Goal: Information Seeking & Learning: Learn about a topic

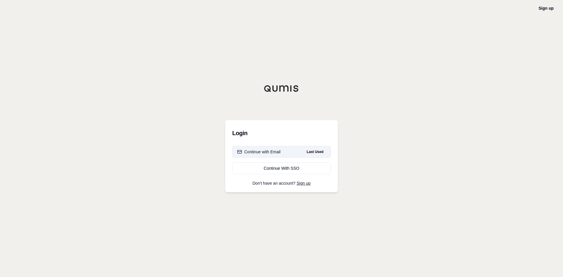
click at [266, 150] on div "Continue with Email" at bounding box center [258, 152] width 43 height 6
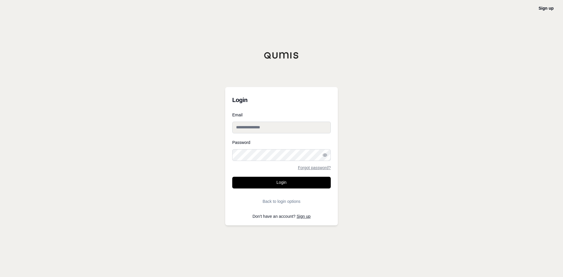
click at [269, 129] on input "Email" at bounding box center [281, 128] width 99 height 12
drag, startPoint x: 269, startPoint y: 129, endPoint x: 254, endPoint y: 128, distance: 15.3
click at [254, 128] on input "Email" at bounding box center [281, 128] width 99 height 12
paste input "**********"
type input "**********"
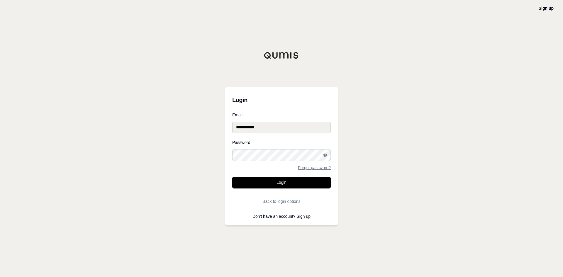
drag, startPoint x: 267, startPoint y: 125, endPoint x: 194, endPoint y: 122, distance: 73.1
click at [194, 122] on div "**********" at bounding box center [281, 138] width 563 height 277
click at [271, 127] on input "Email" at bounding box center [281, 128] width 99 height 12
paste input "**********"
type input "**********"
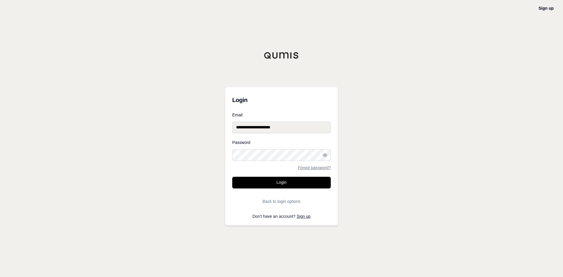
click at [232, 177] on button "Login" at bounding box center [281, 183] width 99 height 12
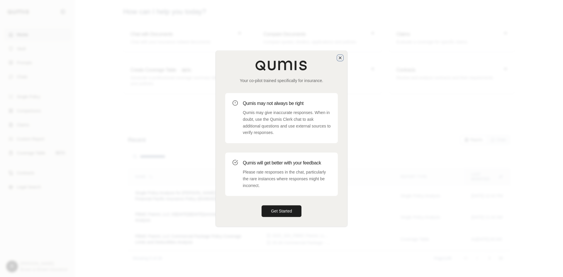
click at [341, 59] on icon "button" at bounding box center [340, 57] width 5 height 5
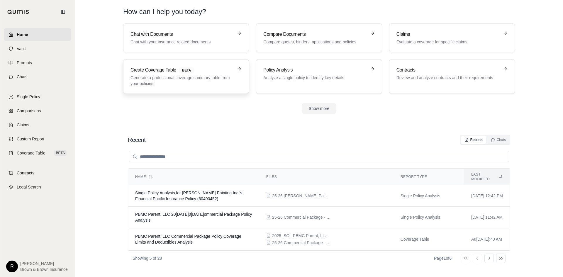
click at [156, 79] on p "Generate a professional coverage summary table from your policies." at bounding box center [181, 81] width 103 height 12
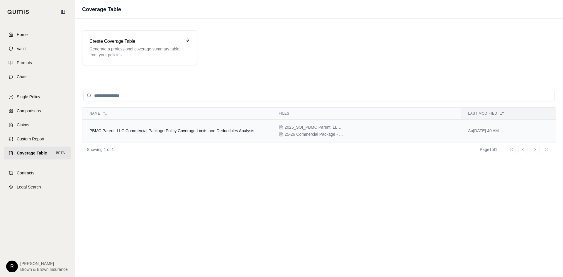
click at [163, 128] on span "PBMC Parent, LLC Commercial Package Policy Coverage Limits and Deductibles Anal…" at bounding box center [171, 130] width 165 height 5
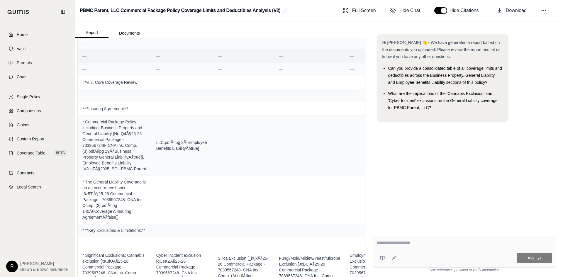
scroll to position [264, 0]
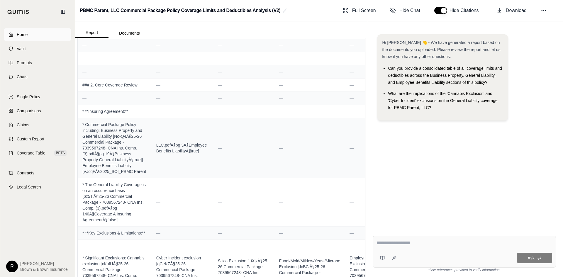
click at [13, 36] on link "Home" at bounding box center [37, 34] width 67 height 13
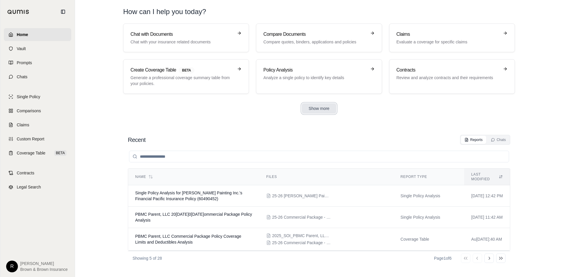
click at [318, 109] on button "Show more" at bounding box center [319, 108] width 35 height 11
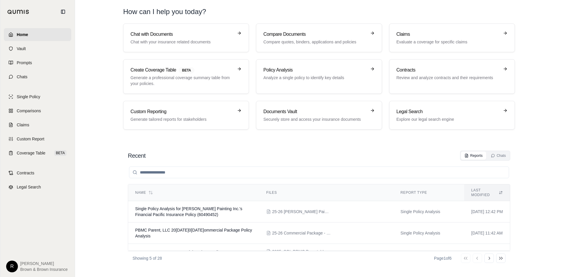
click at [478, 16] on h1 "How can I help you today?" at bounding box center [319, 11] width 392 height 9
click at [308, 42] on p "Compare quotes, binders, applications and policies" at bounding box center [314, 42] width 103 height 6
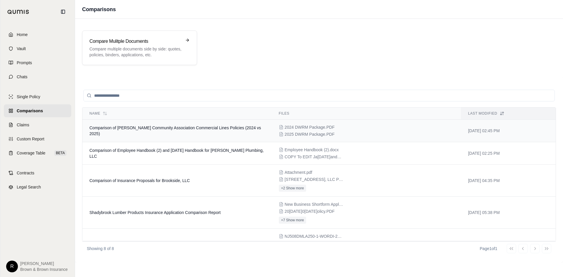
click at [298, 133] on span "2025 DWRM Package.PDF" at bounding box center [310, 134] width 50 height 6
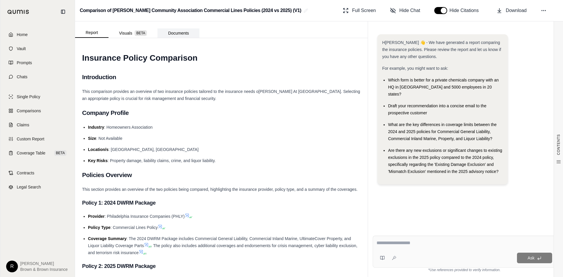
click at [181, 30] on button "Documents" at bounding box center [178, 32] width 42 height 9
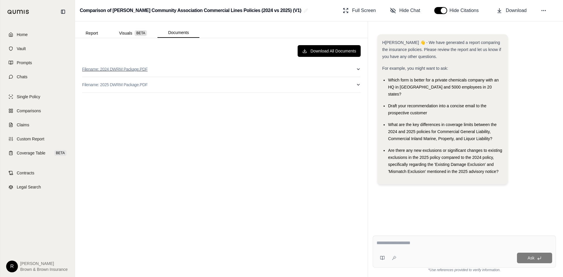
click at [332, 69] on button "Filename: 2024 DWRM Package.PDF" at bounding box center [221, 69] width 279 height 15
click at [124, 36] on button "Visuals BETA" at bounding box center [132, 32] width 49 height 9
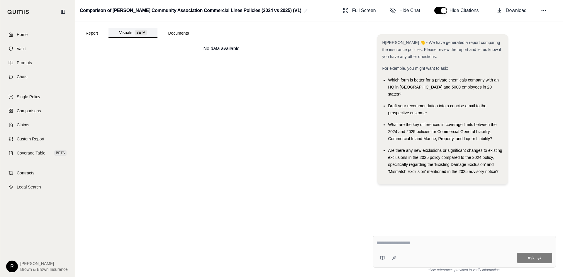
drag, startPoint x: 90, startPoint y: 34, endPoint x: 111, endPoint y: 34, distance: 20.5
click at [90, 34] on button "Report" at bounding box center [91, 32] width 33 height 9
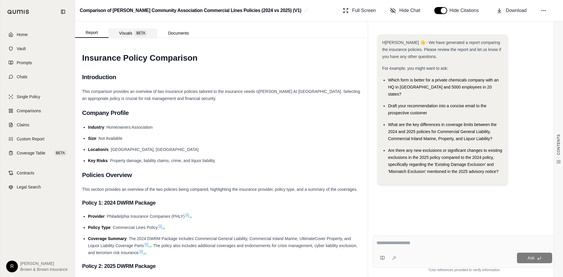
click at [119, 33] on button "Visuals BETA" at bounding box center [132, 32] width 49 height 9
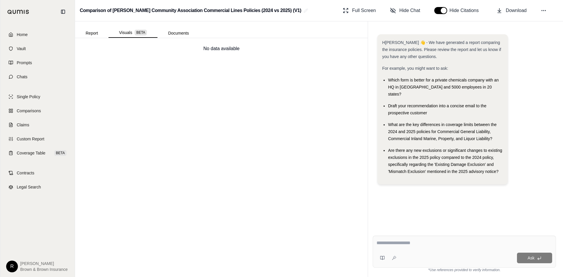
click at [441, 247] on div at bounding box center [464, 244] width 176 height 9
click at [401, 245] on textarea at bounding box center [464, 243] width 176 height 7
click at [23, 36] on span "Home" at bounding box center [22, 35] width 11 height 6
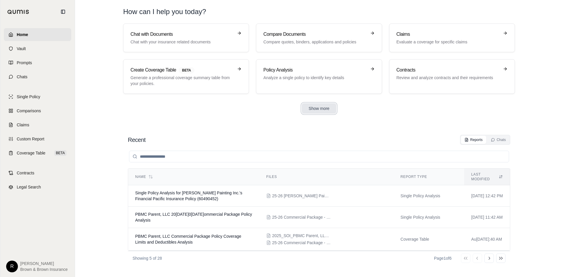
click at [320, 109] on button "Show more" at bounding box center [319, 108] width 35 height 11
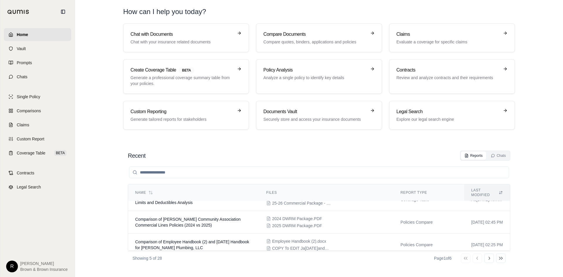
scroll to position [56, 0]
click at [313, 66] on link "Policy Analysis Analyze a single policy to identify key details" at bounding box center [319, 76] width 126 height 35
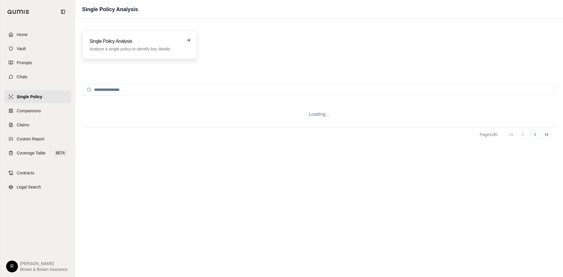
click at [130, 45] on div "Single Policy Analysis Analyze a single policy to identify key details" at bounding box center [135, 45] width 92 height 14
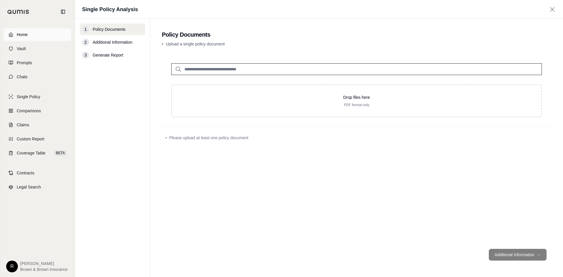
click at [25, 36] on span "Home" at bounding box center [22, 35] width 11 height 6
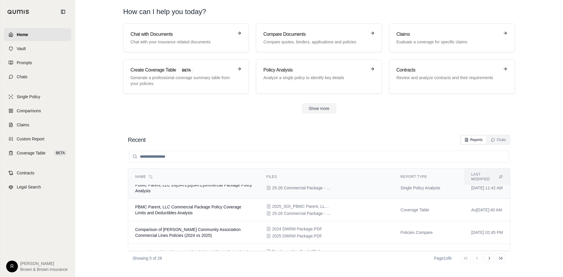
scroll to position [40, 0]
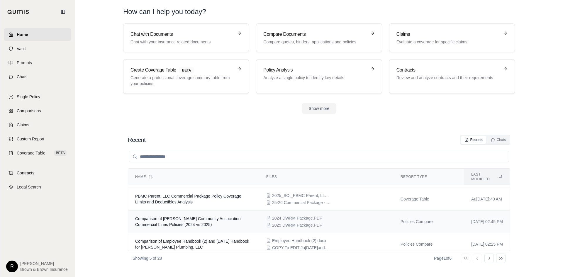
click at [272, 222] on span "2025 DWRM Package.PDF" at bounding box center [297, 225] width 50 height 6
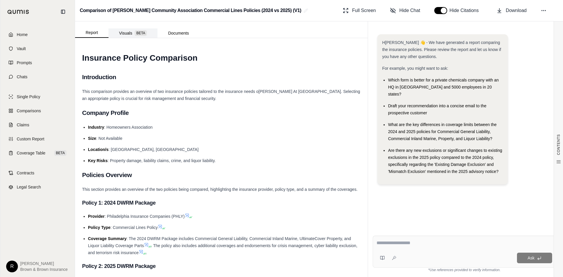
click at [129, 32] on button "Visuals BETA" at bounding box center [132, 32] width 49 height 9
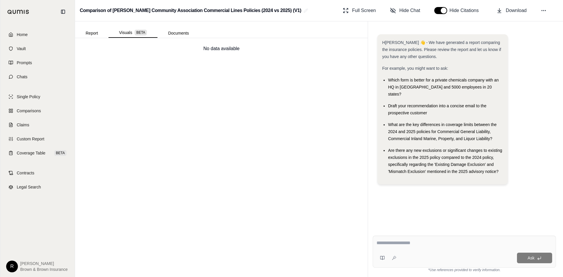
click at [399, 240] on textarea at bounding box center [464, 243] width 176 height 7
type textarea "**********"
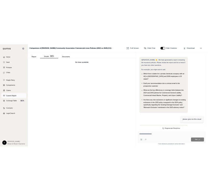
scroll to position [1211, 0]
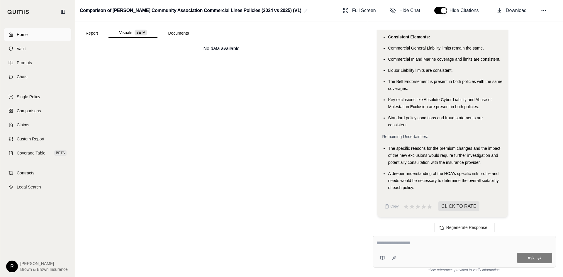
click at [17, 33] on span "Home" at bounding box center [22, 35] width 11 height 6
